Goal: Information Seeking & Learning: Learn about a topic

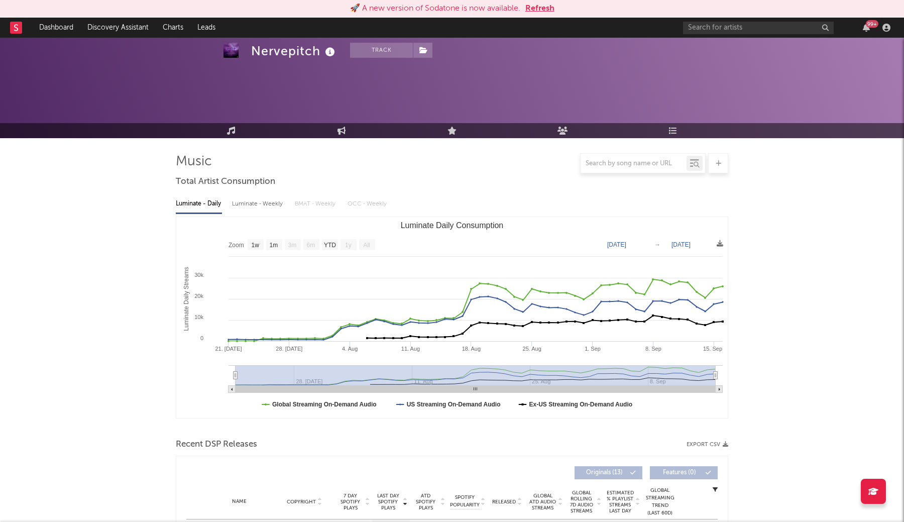
select select "1w"
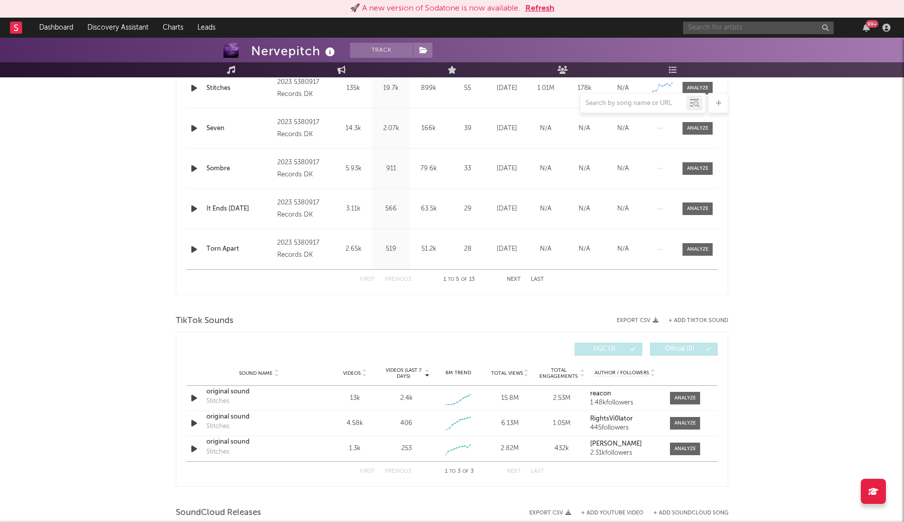
click at [773, 26] on input "text" at bounding box center [758, 28] width 151 height 13
type input "daisy grenade"
click at [740, 52] on div "[PERSON_NAME]" at bounding box center [773, 48] width 110 height 12
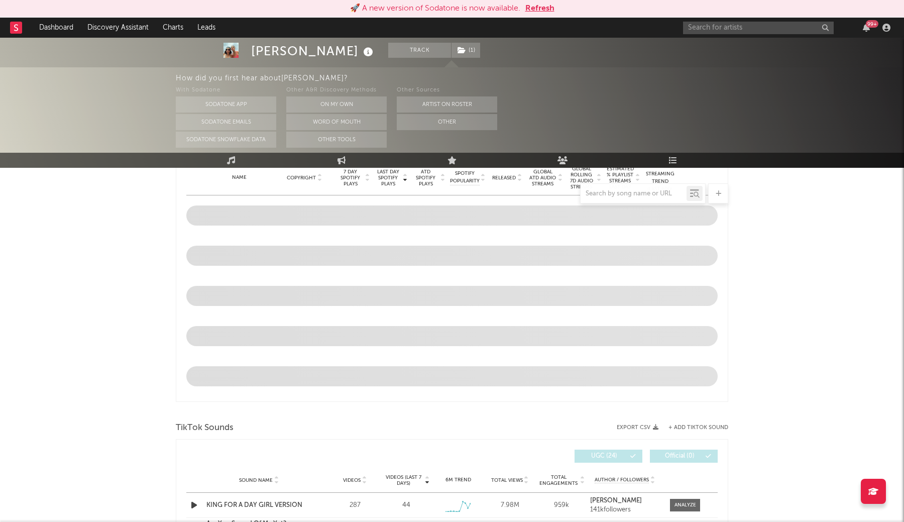
select select "6m"
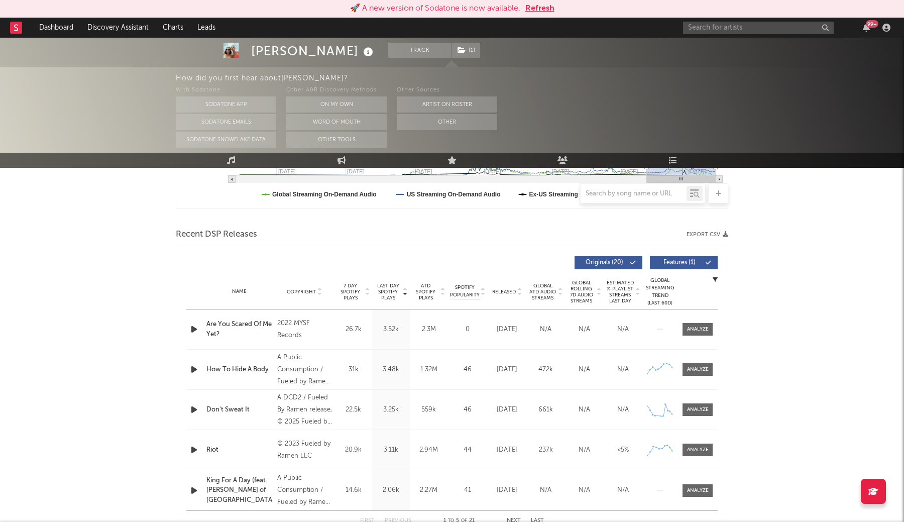
scroll to position [319, 0]
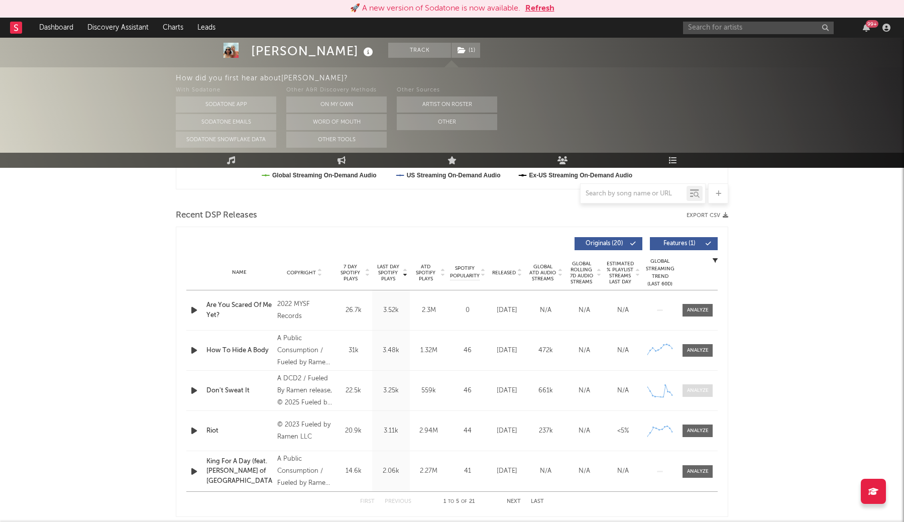
click at [697, 389] on div at bounding box center [698, 391] width 22 height 8
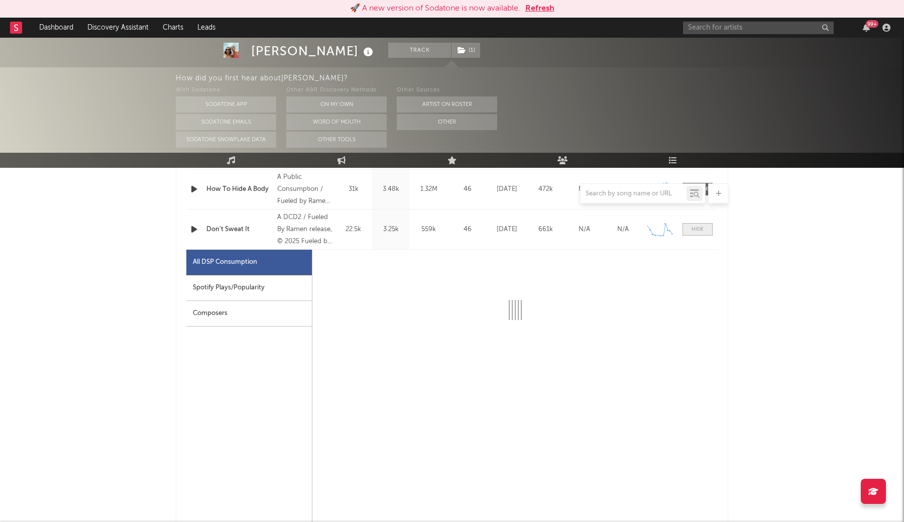
scroll to position [482, 0]
select select "1w"
